Goal: Navigation & Orientation: Find specific page/section

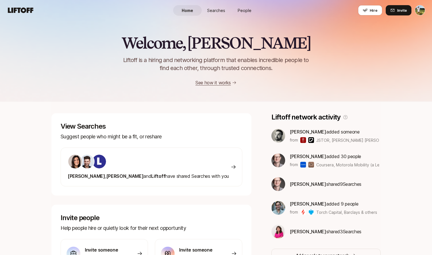
click at [221, 8] on span "Searches" at bounding box center [216, 10] width 18 height 6
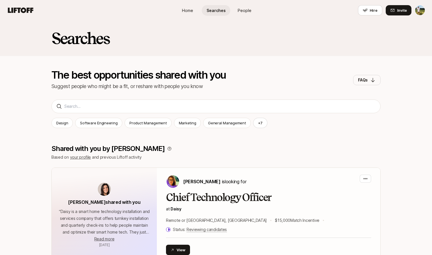
click at [246, 9] on span "People" at bounding box center [245, 10] width 14 height 6
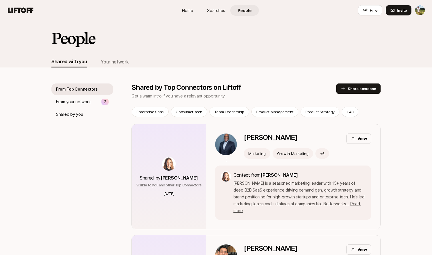
click at [196, 7] on link "Home" at bounding box center [187, 10] width 29 height 11
